Goal: Information Seeking & Learning: Understand process/instructions

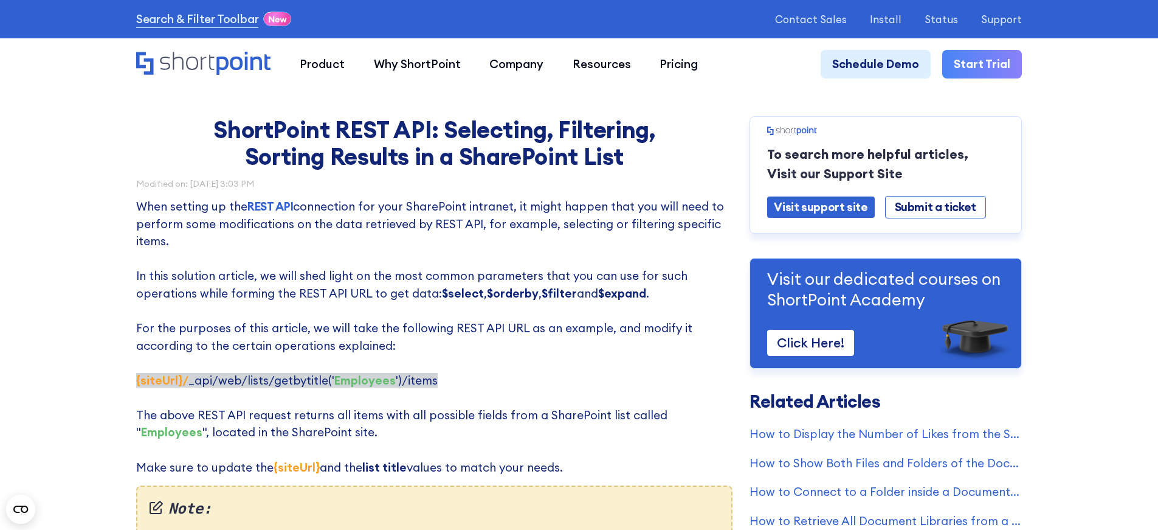
drag, startPoint x: 261, startPoint y: 383, endPoint x: 254, endPoint y: 384, distance: 6.7
click at [261, 384] on span "‍ {siteUrl}/ _api/web/lists/getbytitle(' Employees ')/items" at bounding box center [287, 380] width 302 height 15
drag, startPoint x: 179, startPoint y: 384, endPoint x: 454, endPoint y: 381, distance: 274.2
click at [454, 381] on p "When setting up the REST API connection for your SharePoint intranet, it might …" at bounding box center [434, 337] width 596 height 278
copy span "/ _api/web/lists/getbytitle(' Employees ')/items"
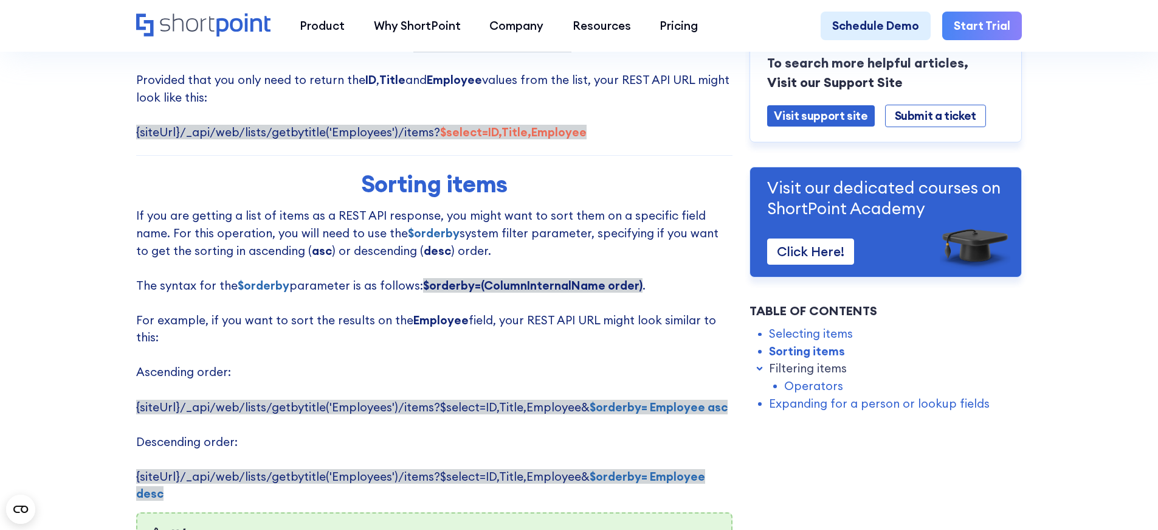
scroll to position [821, 0]
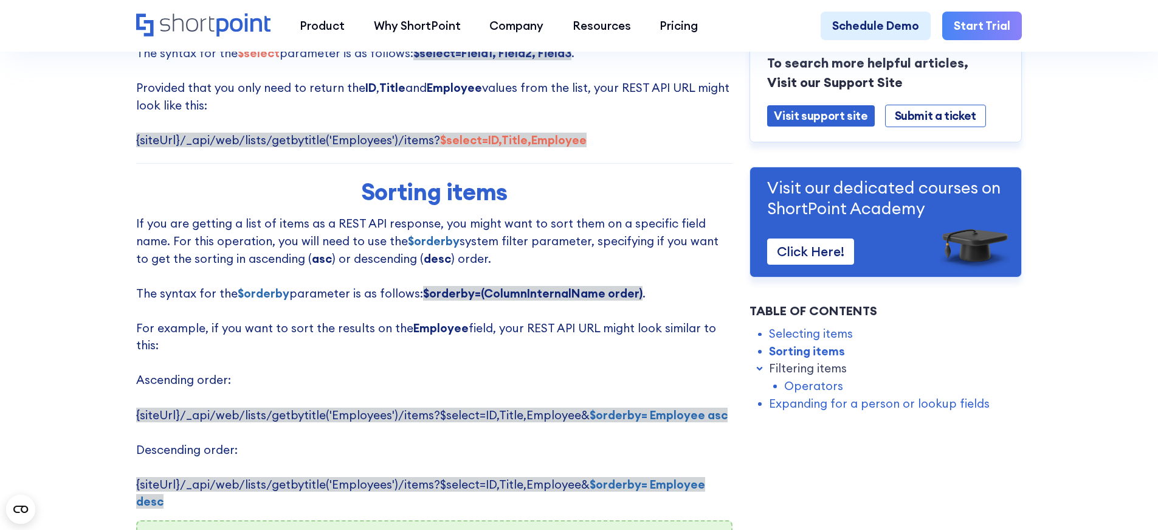
click at [441, 147] on strong "$select=ID,Title,Employee" at bounding box center [513, 140] width 147 height 15
drag, startPoint x: 427, startPoint y: 147, endPoint x: 519, endPoint y: 144, distance: 91.8
click at [519, 144] on span "{siteUrl}/_api/web/lists/getbytitle('Employees')/items? $select=ID,Title,Employ…" at bounding box center [361, 140] width 450 height 15
copy span "? $select=ID,Title,"
